Goal: Task Accomplishment & Management: Complete application form

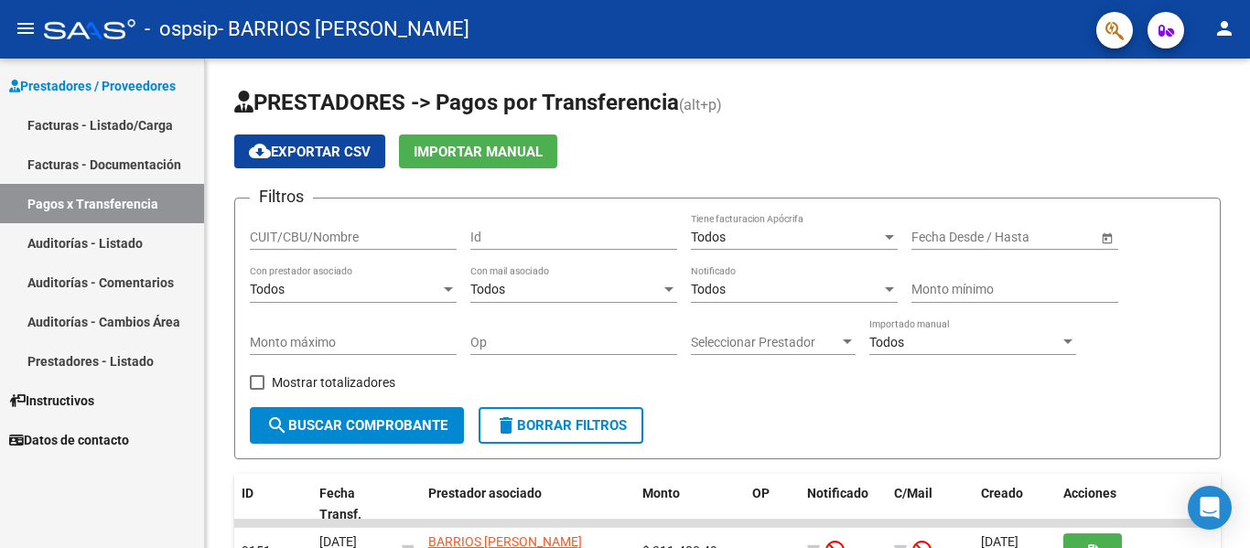
click at [123, 124] on link "Facturas - Listado/Carga" at bounding box center [102, 124] width 204 height 39
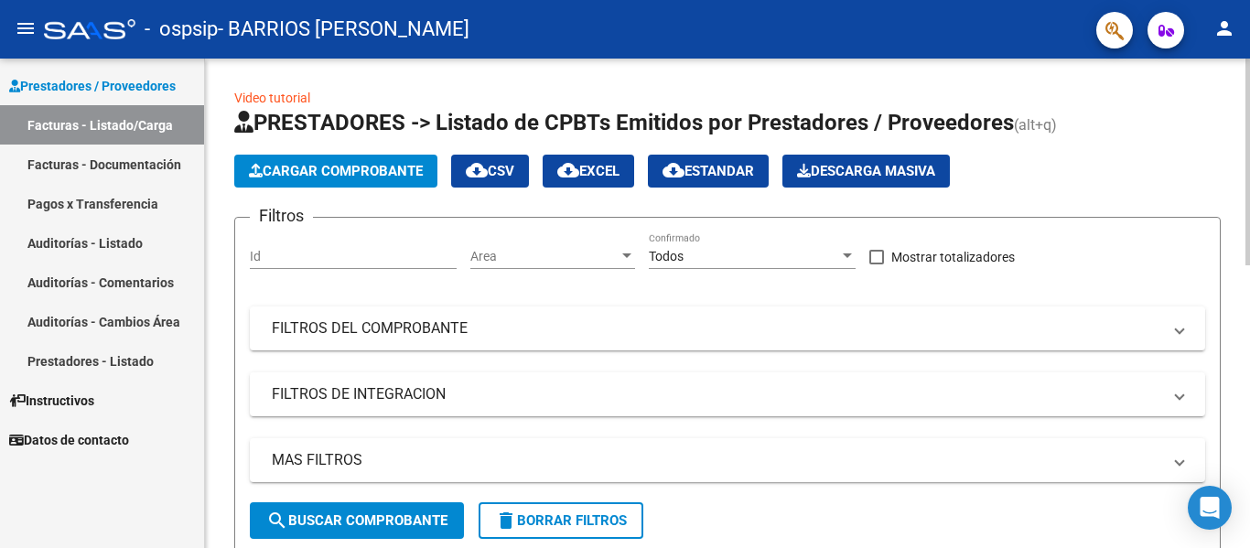
click at [384, 168] on span "Cargar Comprobante" at bounding box center [336, 171] width 174 height 16
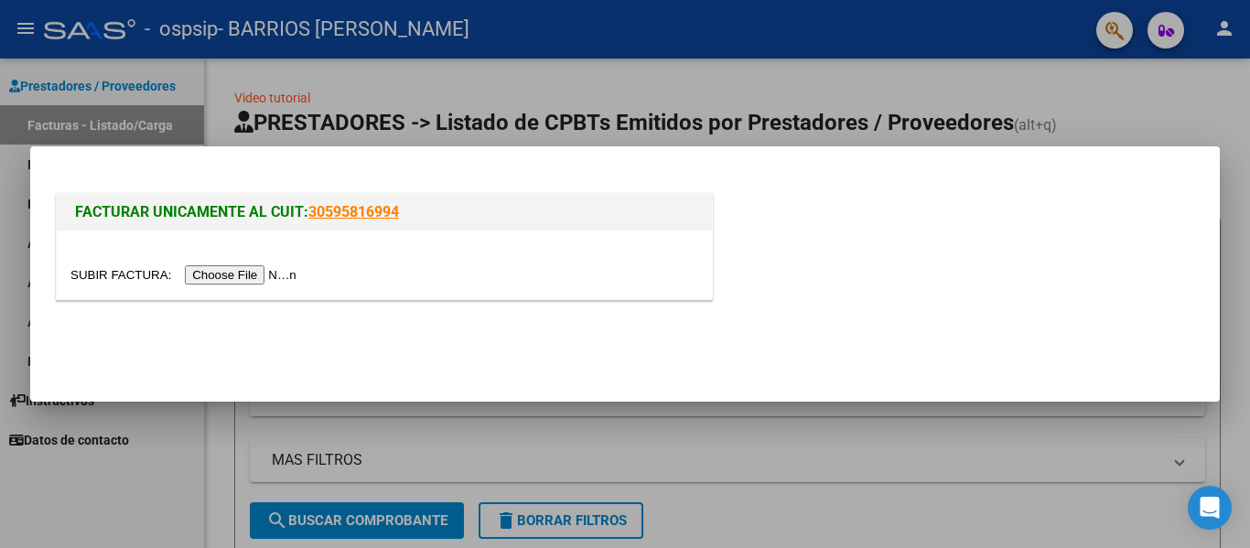
click at [218, 276] on input "file" at bounding box center [185, 274] width 231 height 19
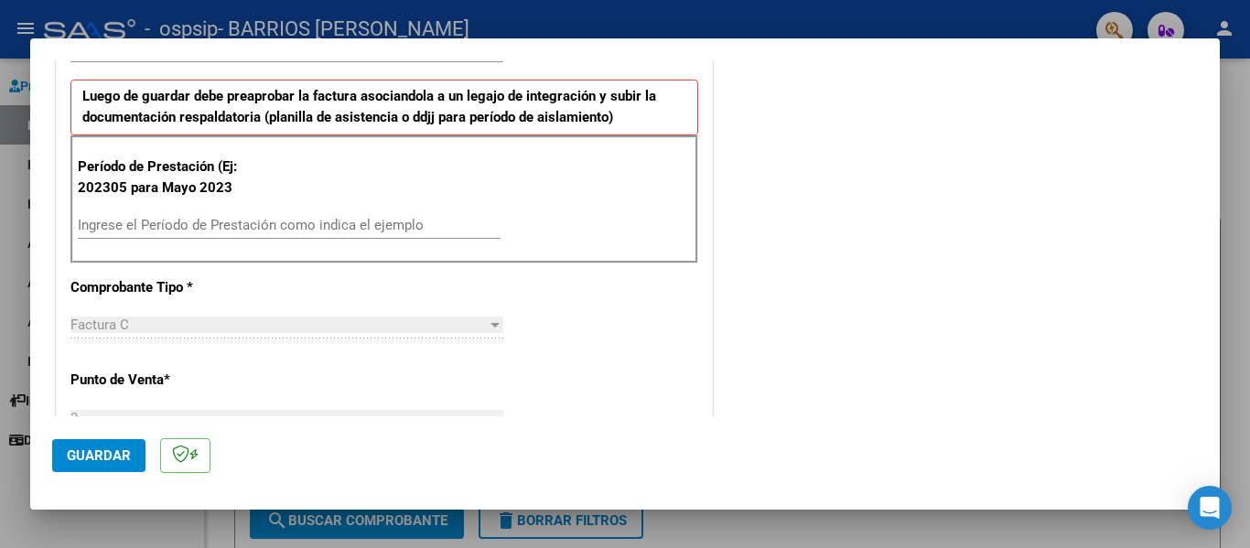
scroll to position [457, 0]
click at [169, 220] on input "Ingrese el Período de Prestación como indica el ejemplo" at bounding box center [289, 224] width 423 height 16
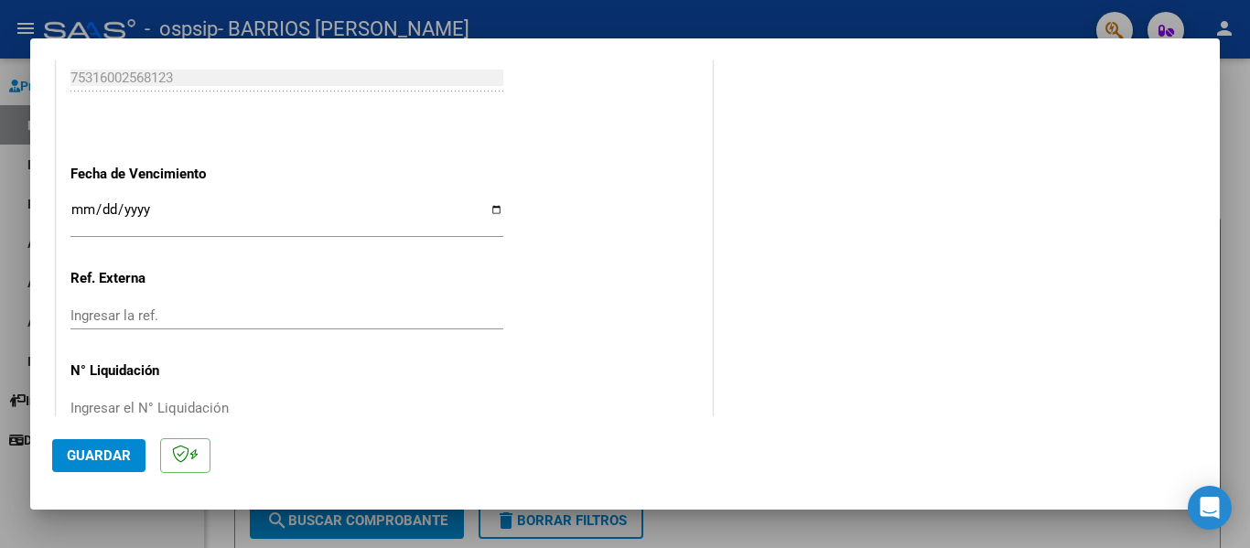
scroll to position [1220, 0]
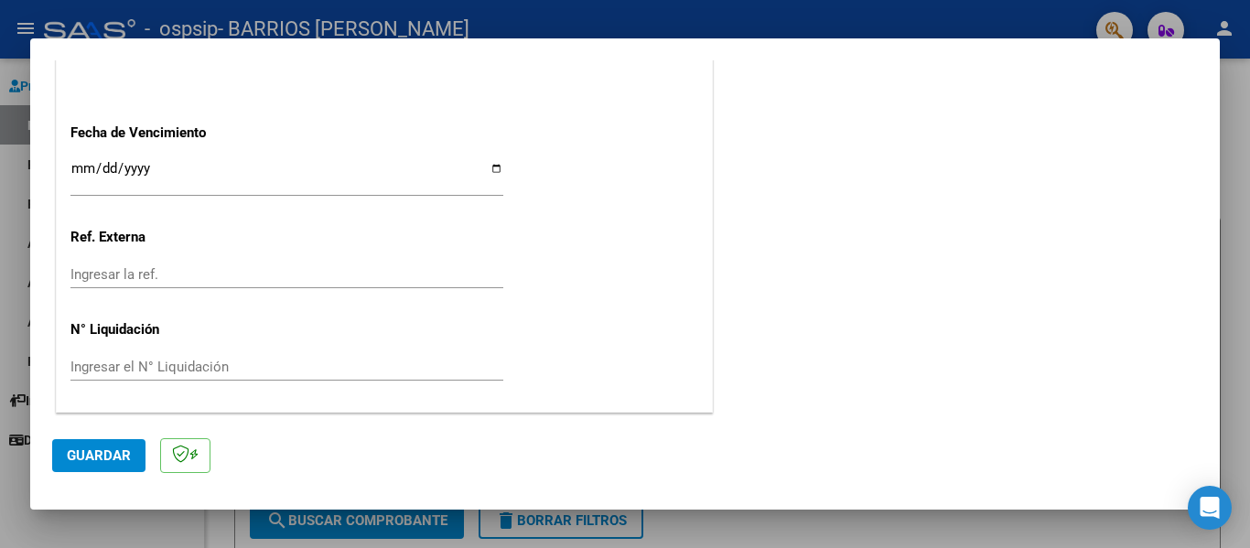
type input "202507"
click at [120, 457] on span "Guardar" at bounding box center [99, 455] width 64 height 16
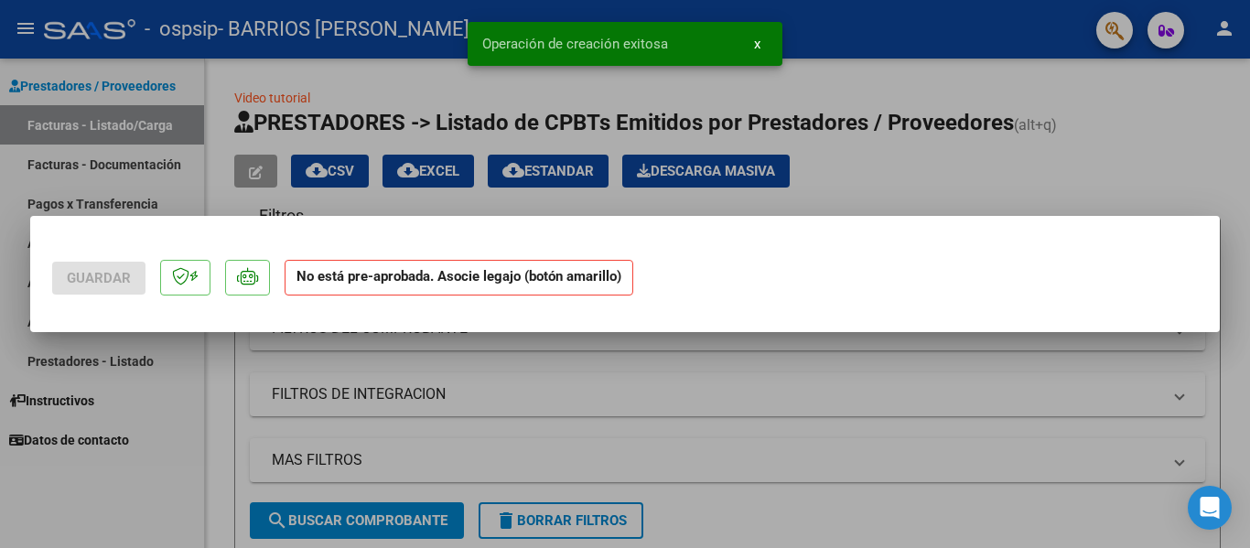
scroll to position [0, 0]
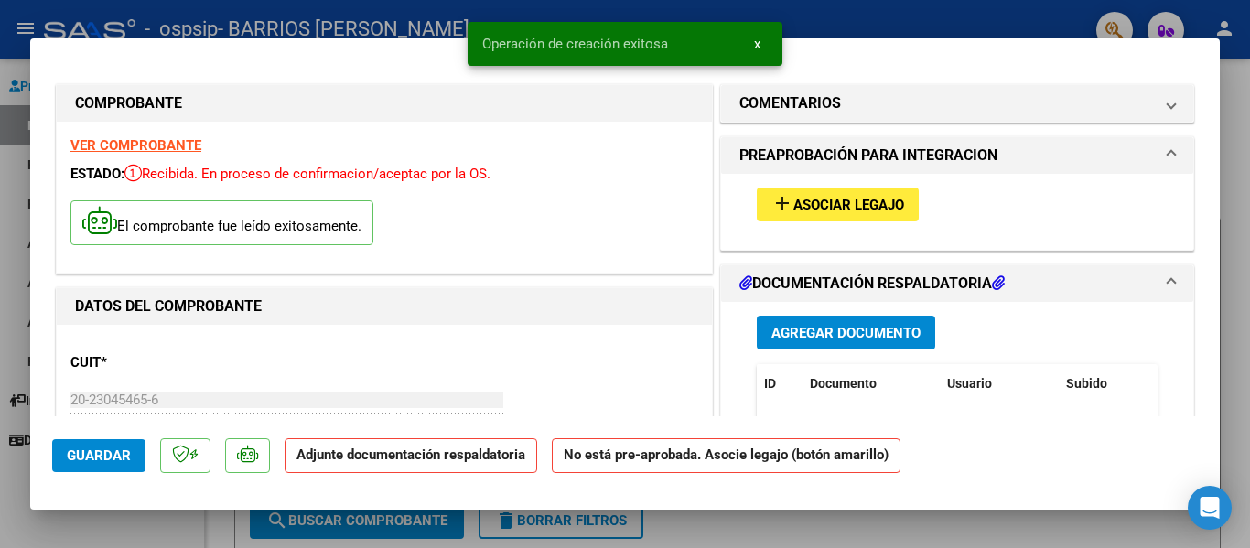
click at [845, 208] on span "Asociar Legajo" at bounding box center [848, 205] width 111 height 16
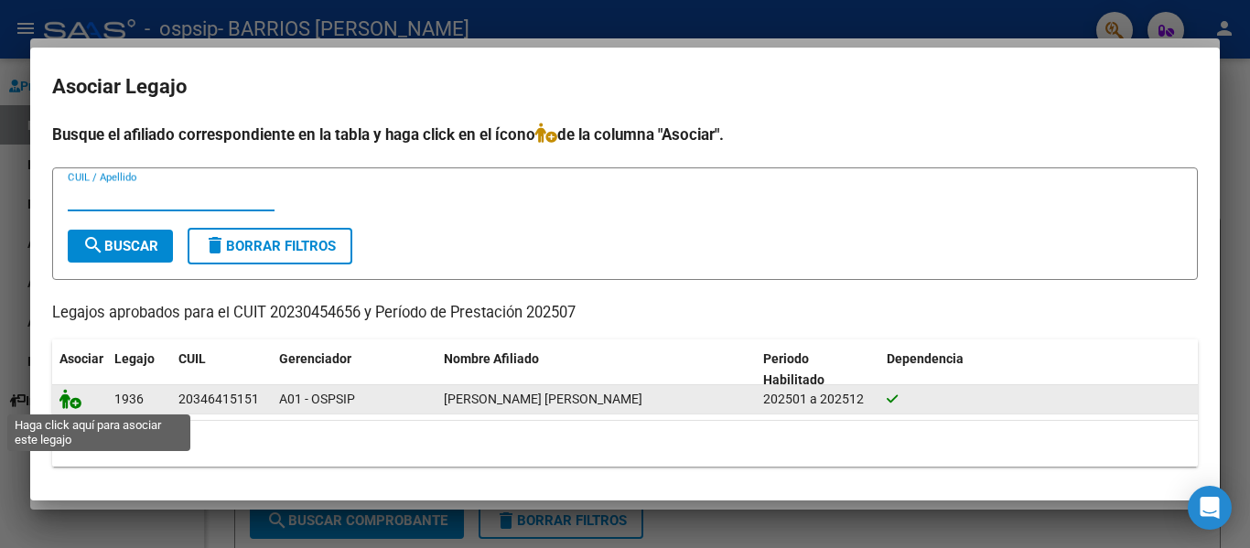
click at [74, 405] on icon at bounding box center [70, 399] width 22 height 20
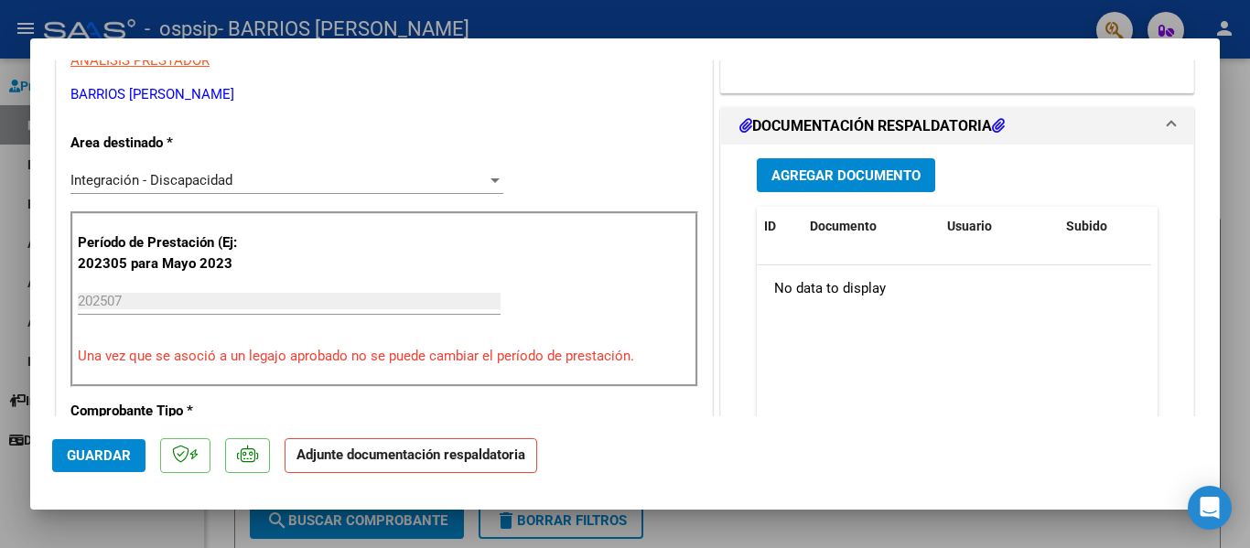
scroll to position [366, 0]
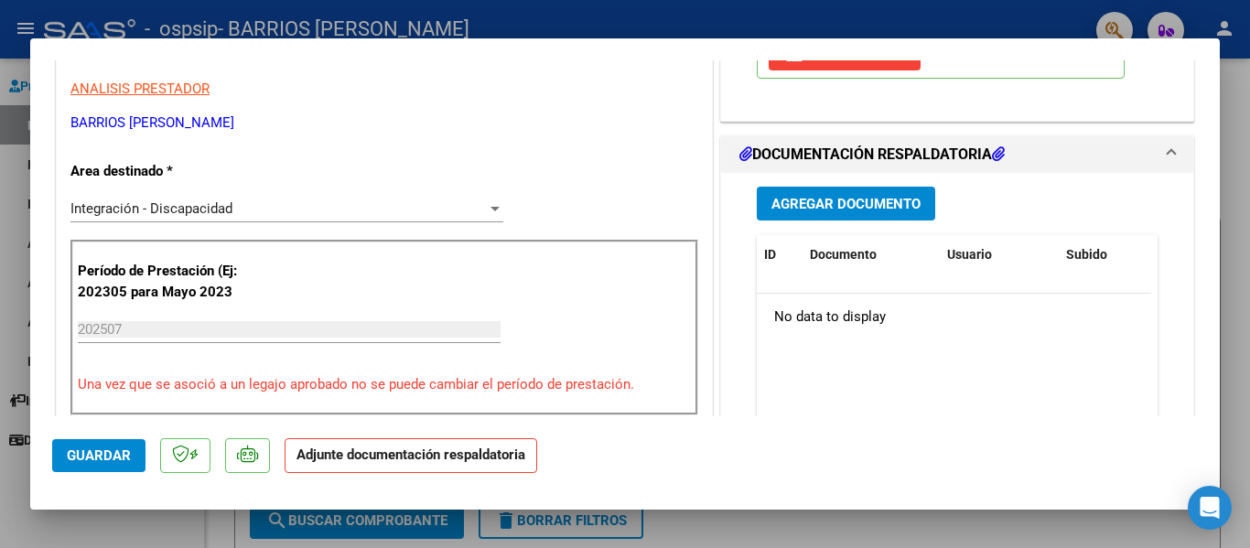
click at [802, 204] on span "Agregar Documento" at bounding box center [845, 204] width 149 height 16
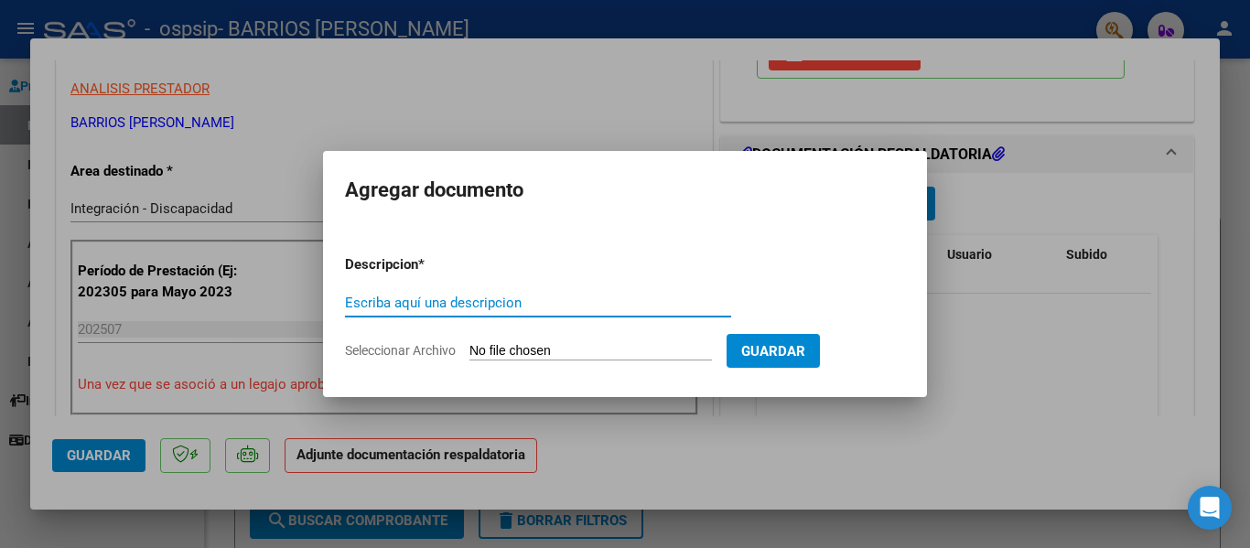
click at [435, 302] on input "Escriba aquí una descripcion" at bounding box center [538, 303] width 386 height 16
type input "PLANILLA"
click at [539, 352] on input "Seleccionar Archivo" at bounding box center [590, 351] width 242 height 17
type input "C:\fakepath\PLANILLA.pdf"
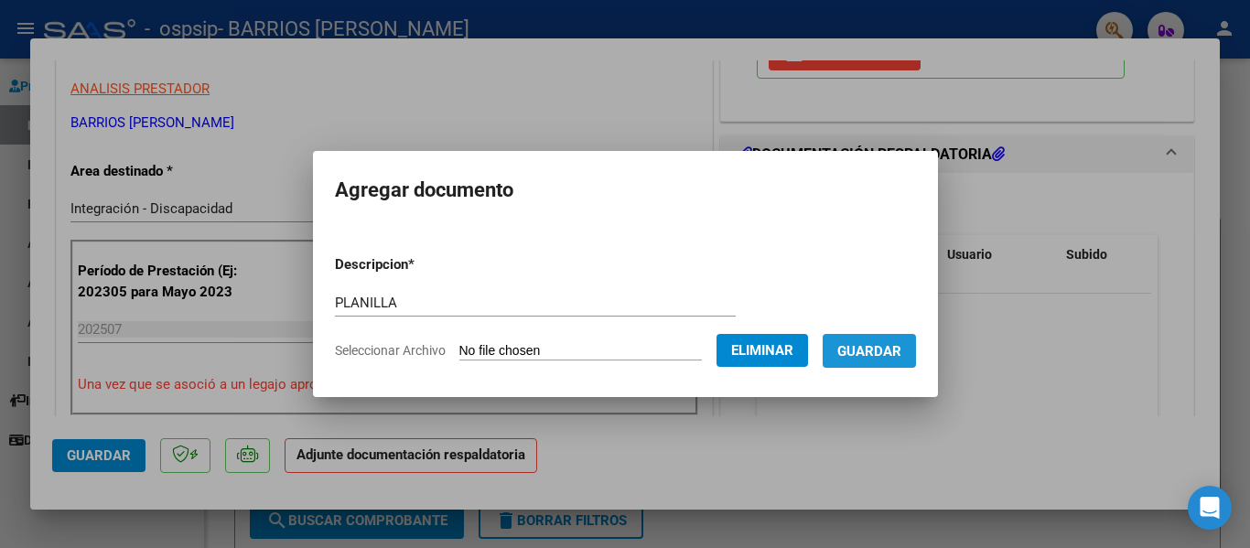
click at [901, 348] on span "Guardar" at bounding box center [869, 351] width 64 height 16
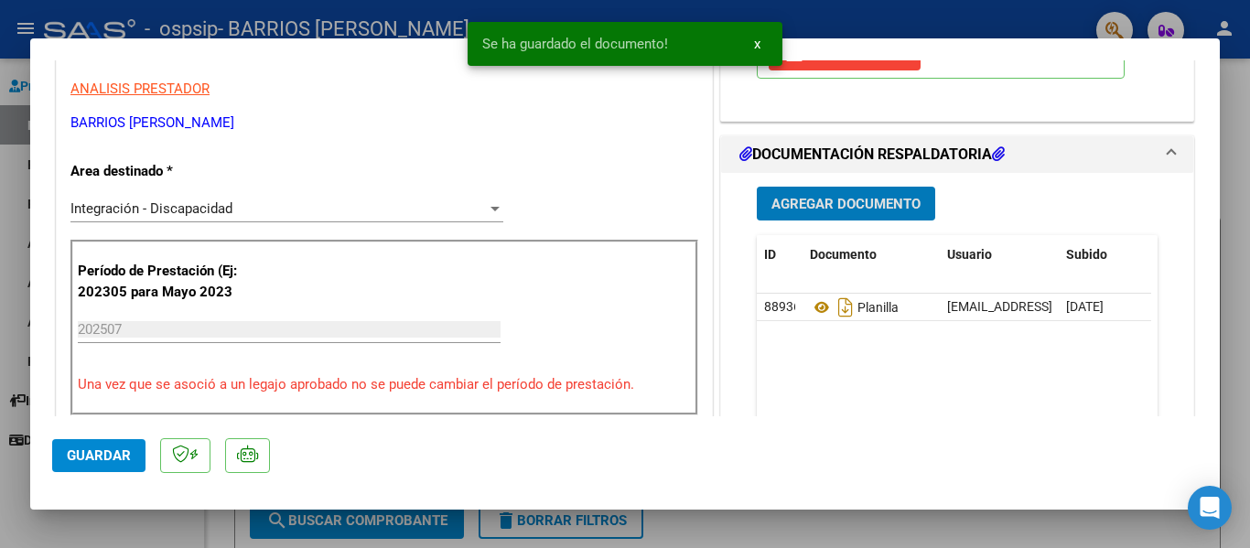
click at [824, 198] on span "Agregar Documento" at bounding box center [845, 204] width 149 height 16
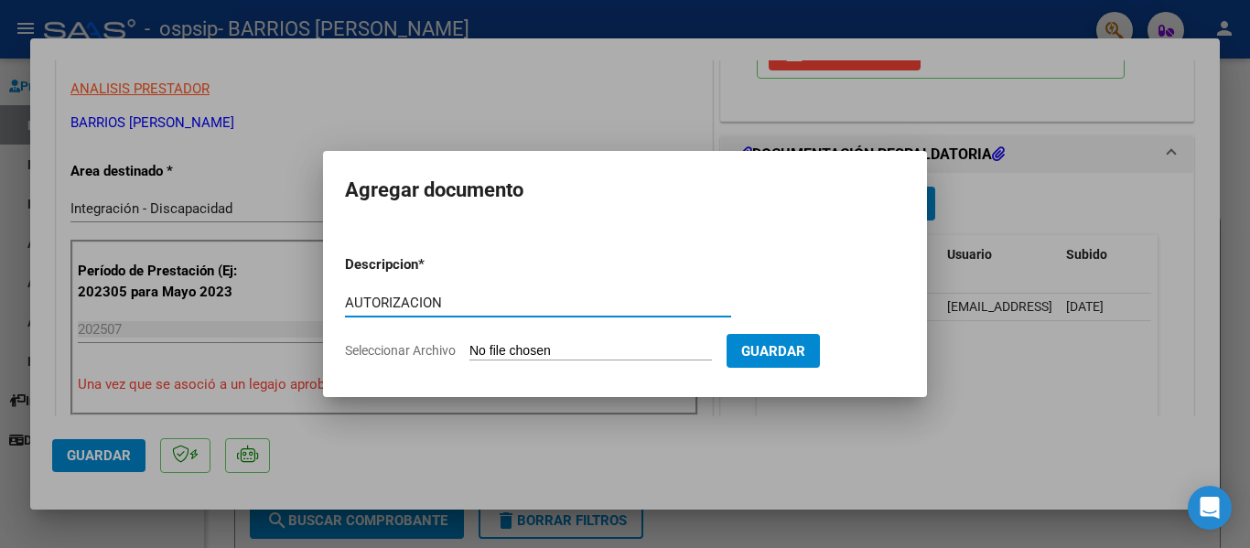
type input "AUTORIZACION"
click at [543, 349] on input "Seleccionar Archivo" at bounding box center [590, 351] width 242 height 17
type input "C:\fakepath\[PERSON_NAME] TRANSP AUTORIZACION 2025 SEGUN RESOLUCION 360 22_firm…"
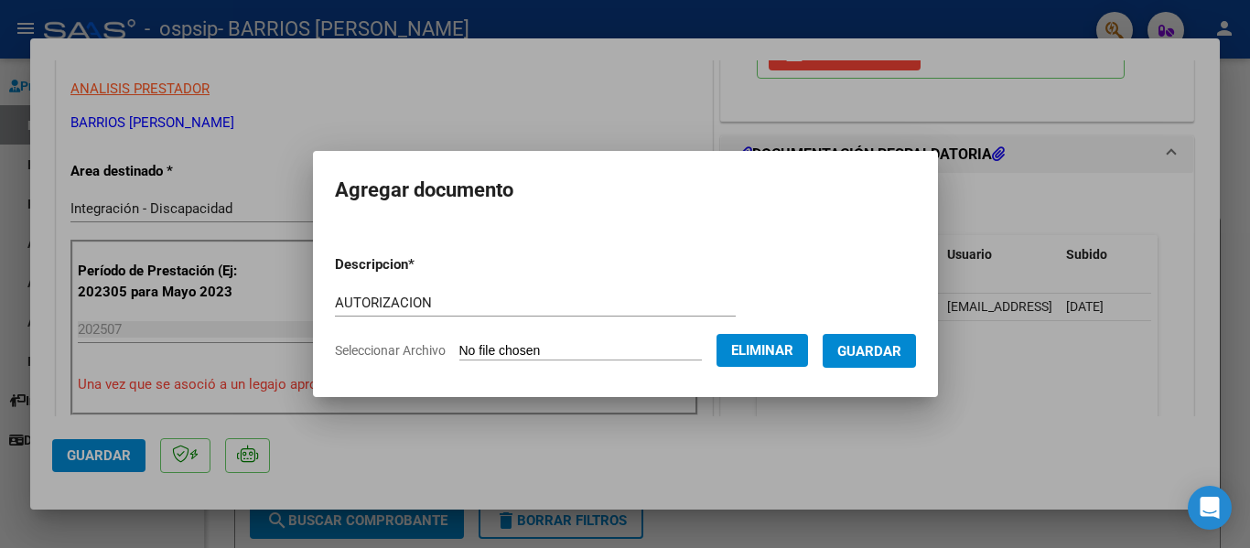
click at [876, 345] on span "Guardar" at bounding box center [869, 351] width 64 height 16
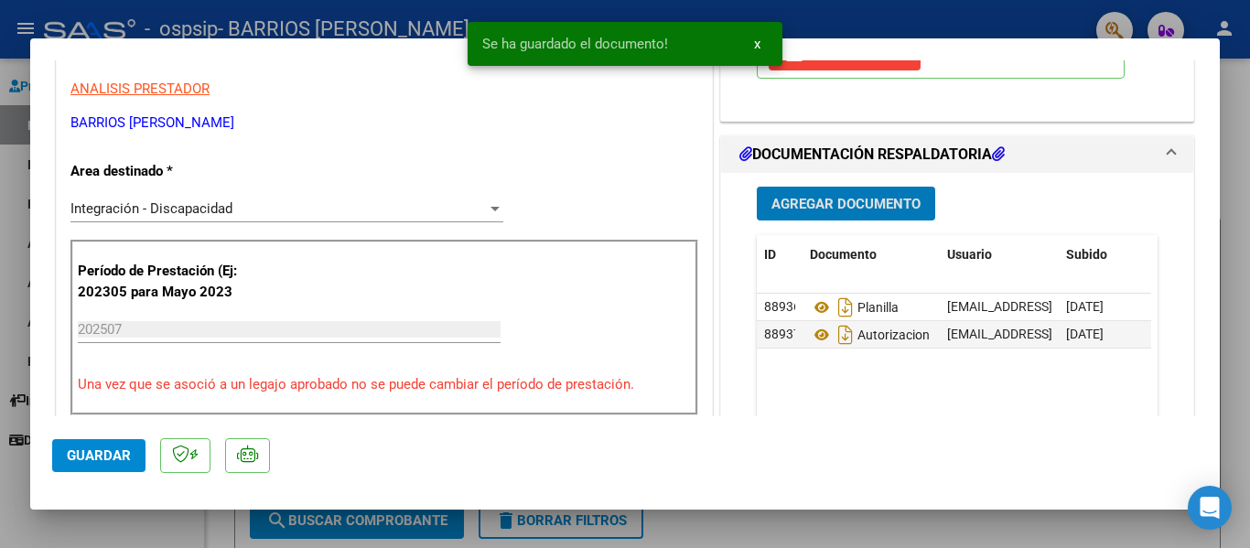
click at [801, 195] on span "Agregar Documento" at bounding box center [845, 203] width 149 height 16
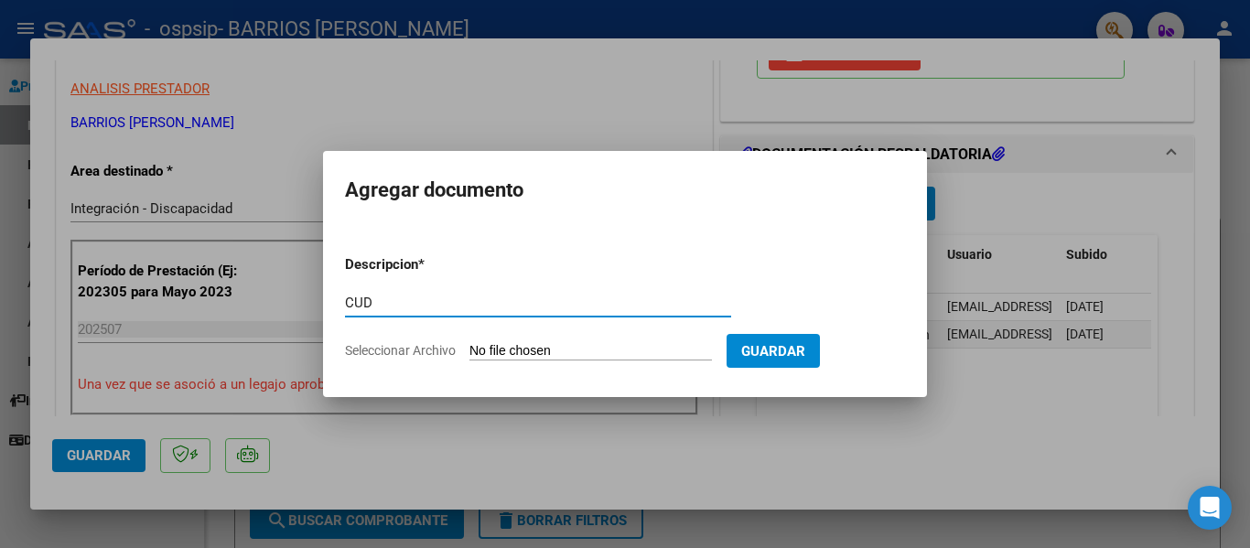
type input "CUD"
click at [551, 351] on input "Seleccionar Archivo" at bounding box center [590, 351] width 242 height 17
type input "C:\fakepath\C.U.D..jpeg"
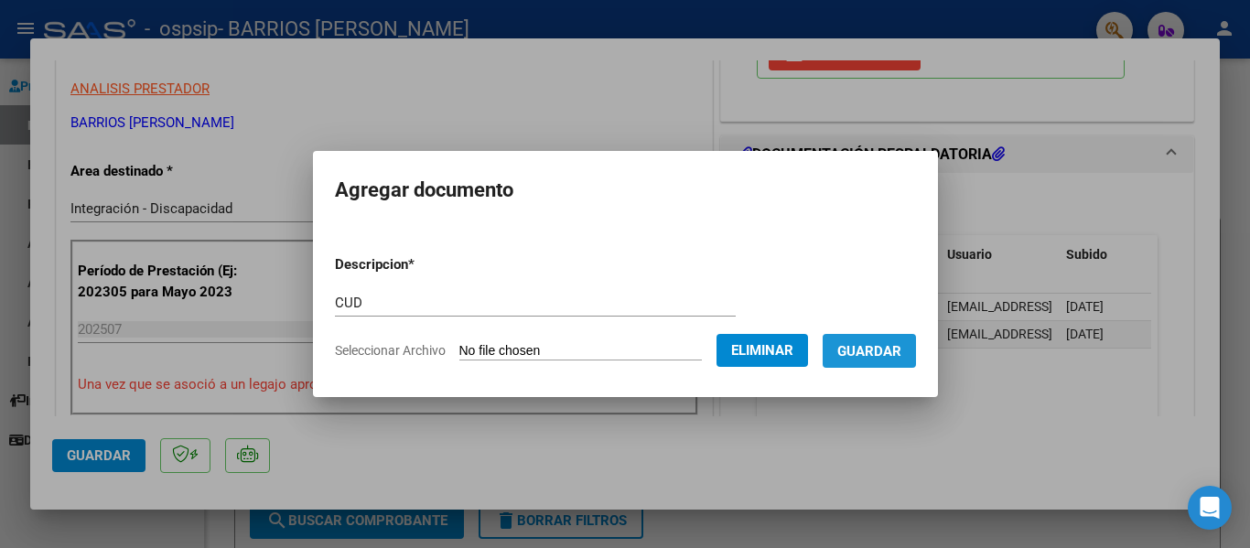
click at [892, 355] on span "Guardar" at bounding box center [869, 351] width 64 height 16
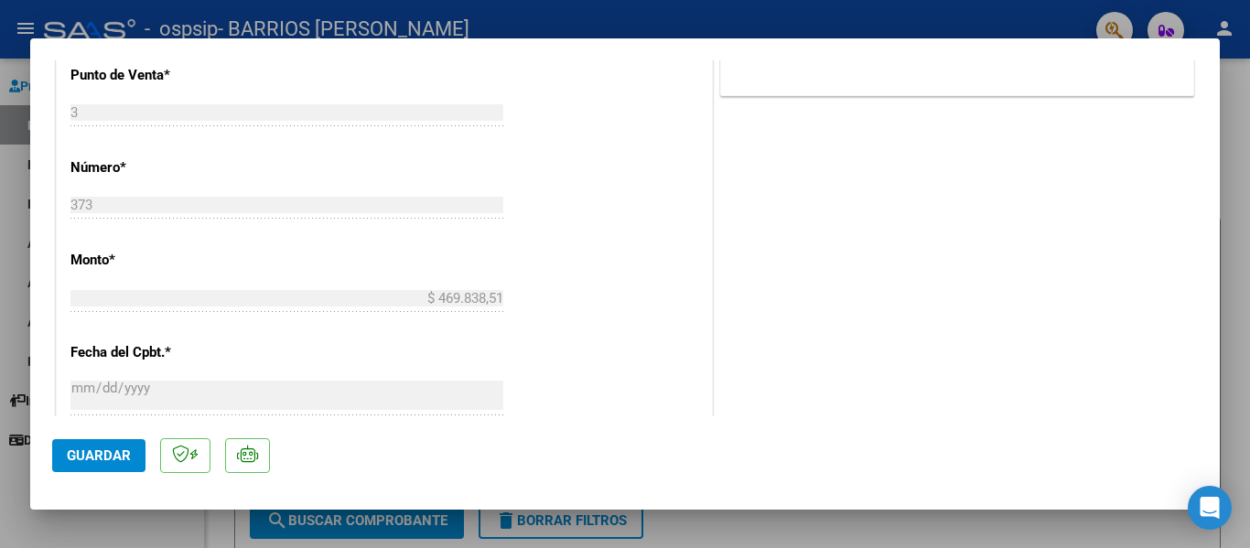
scroll to position [1189, 0]
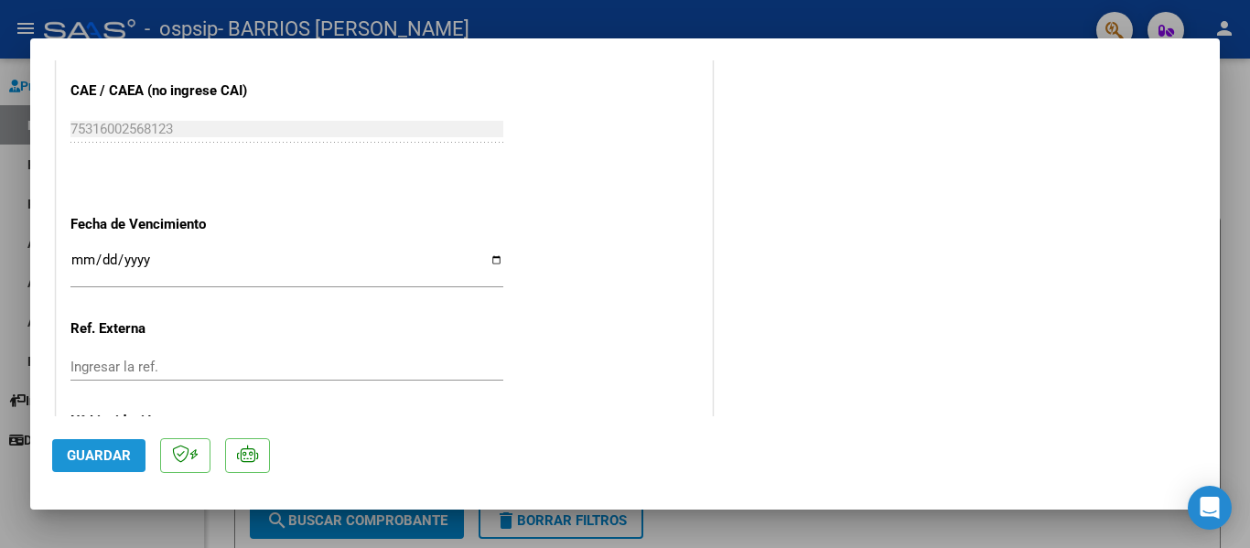
click at [98, 455] on span "Guardar" at bounding box center [99, 455] width 64 height 16
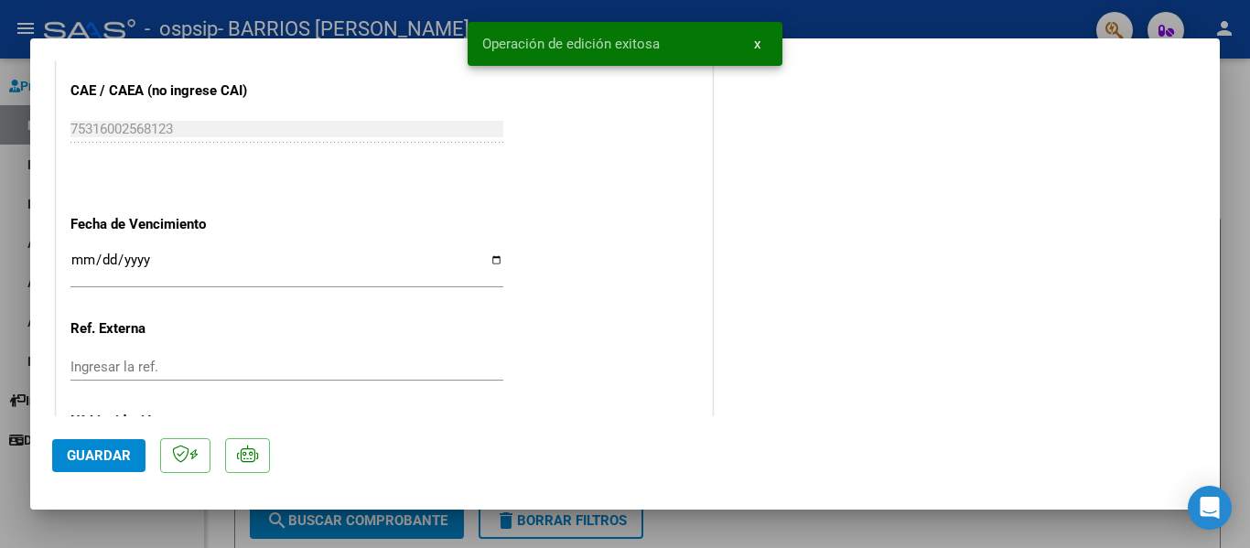
scroll to position [1282, 0]
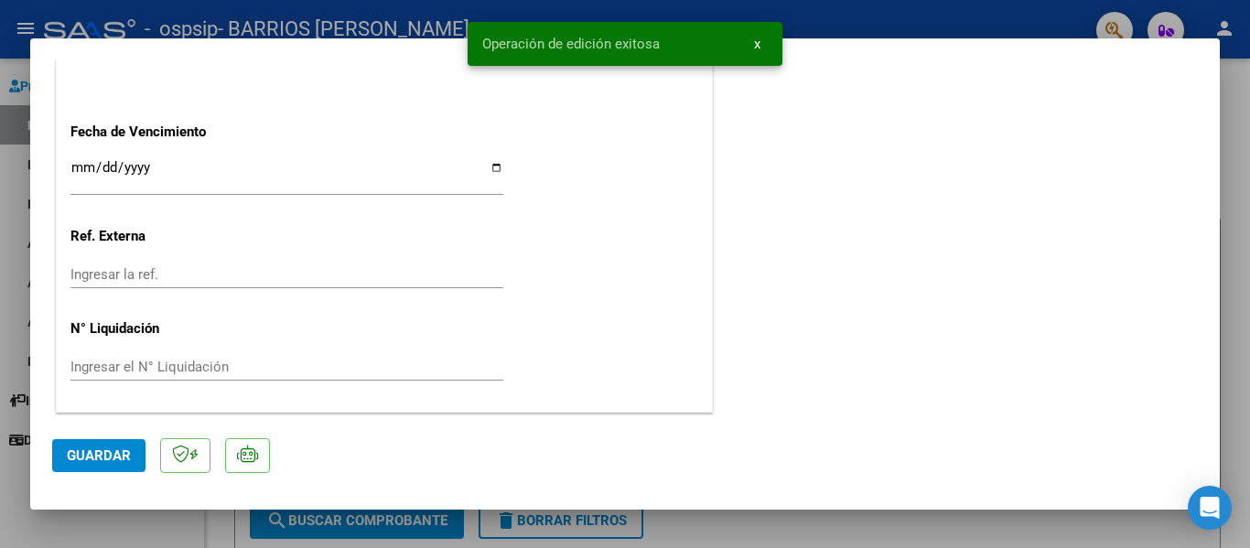
click at [758, 532] on div at bounding box center [625, 274] width 1250 height 548
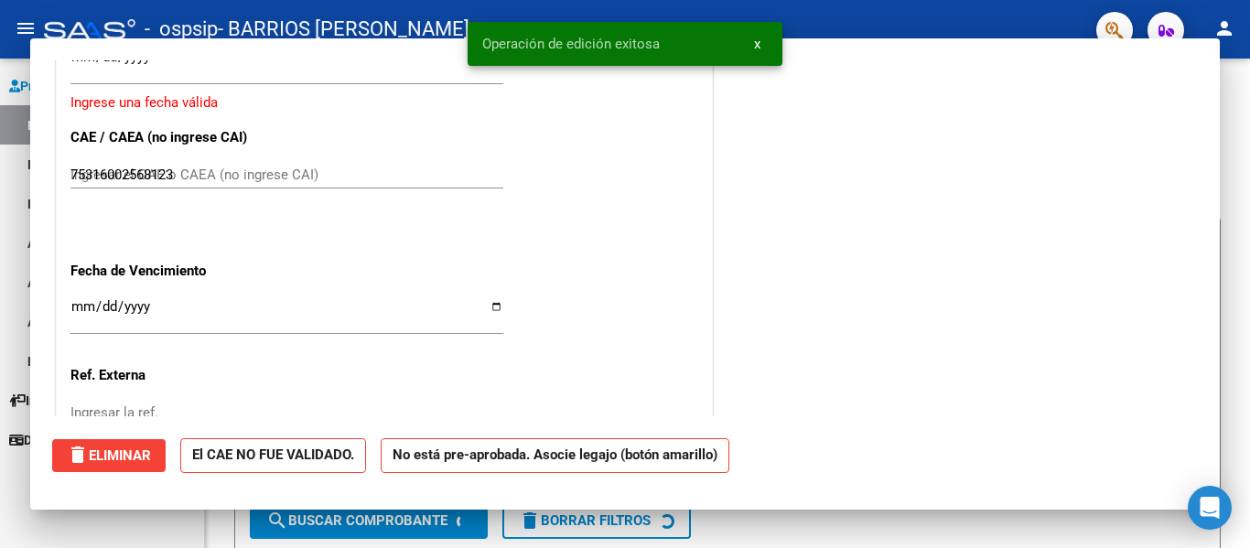
type input "$ 0,00"
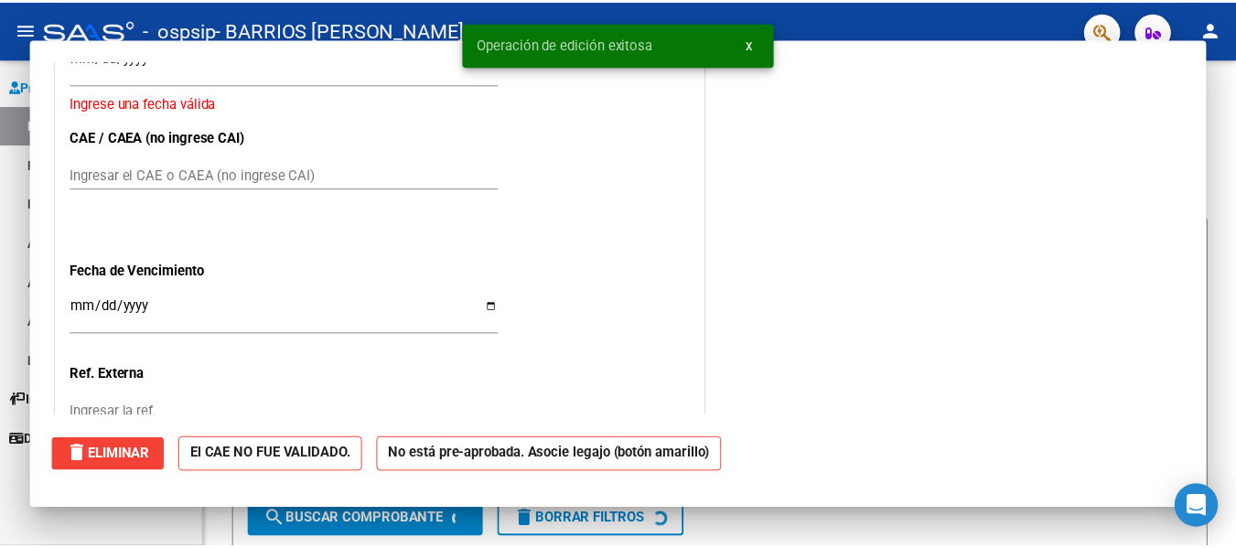
scroll to position [1226, 0]
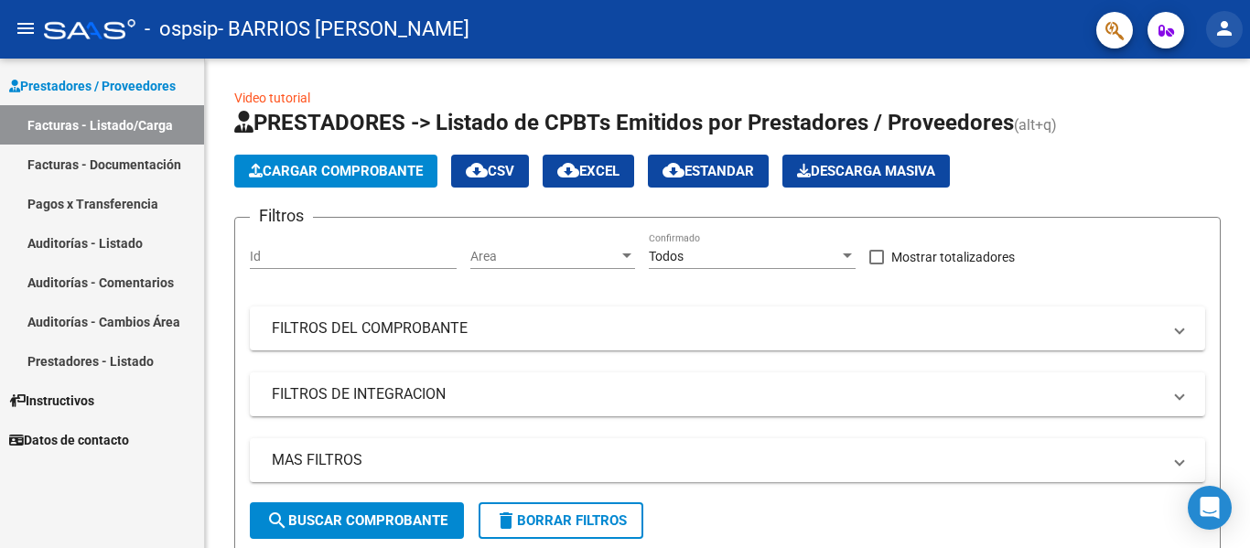
click at [1220, 27] on mat-icon "person" at bounding box center [1224, 28] width 22 height 22
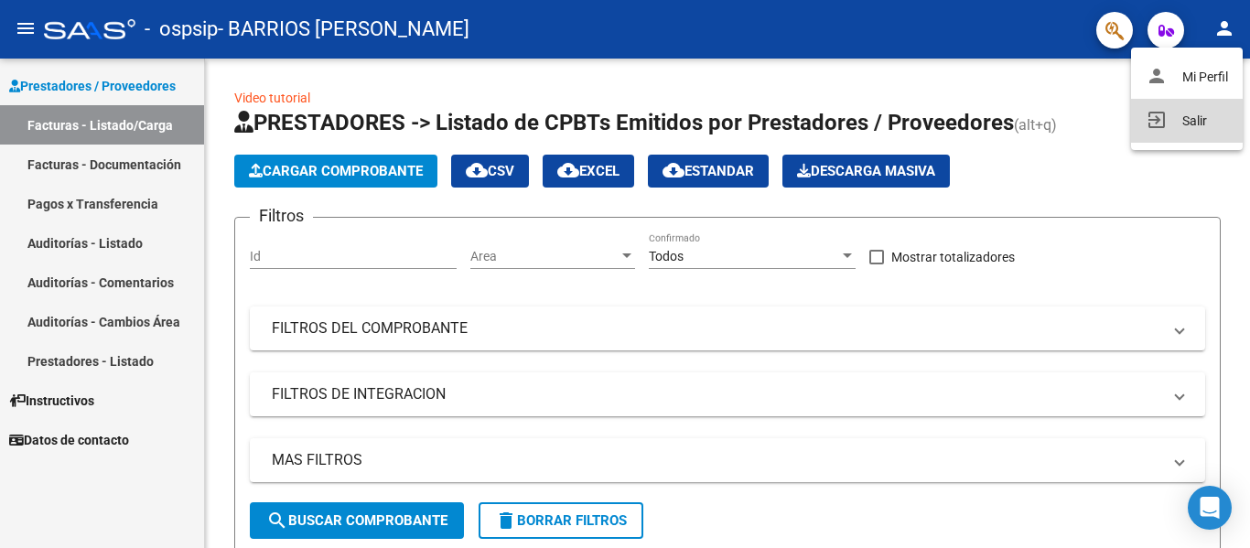
click at [1181, 118] on button "exit_to_app Salir" at bounding box center [1187, 121] width 112 height 44
